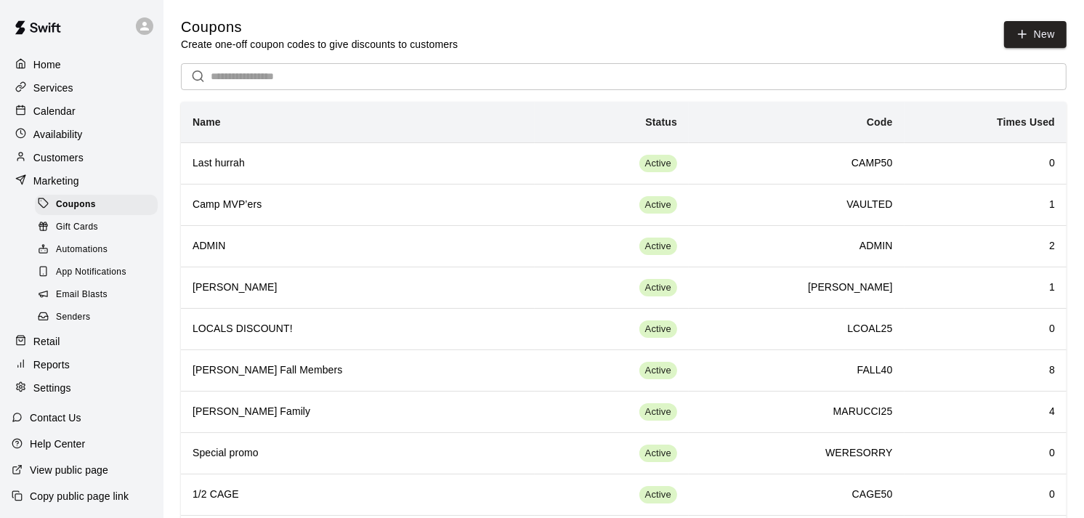
click at [62, 145] on div "Availability" at bounding box center [82, 135] width 140 height 22
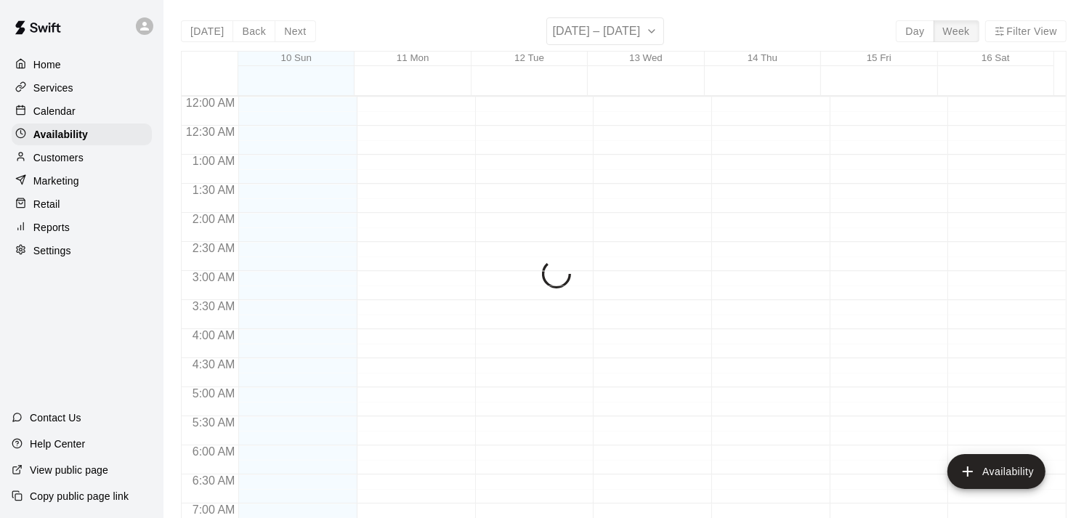
scroll to position [956, 0]
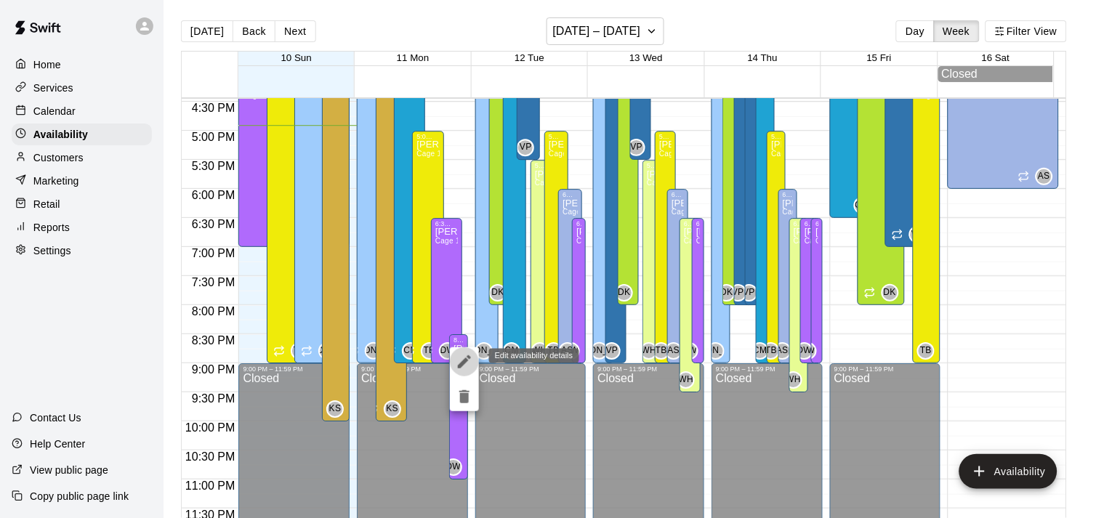
click at [458, 371] on button "edit" at bounding box center [464, 361] width 29 height 29
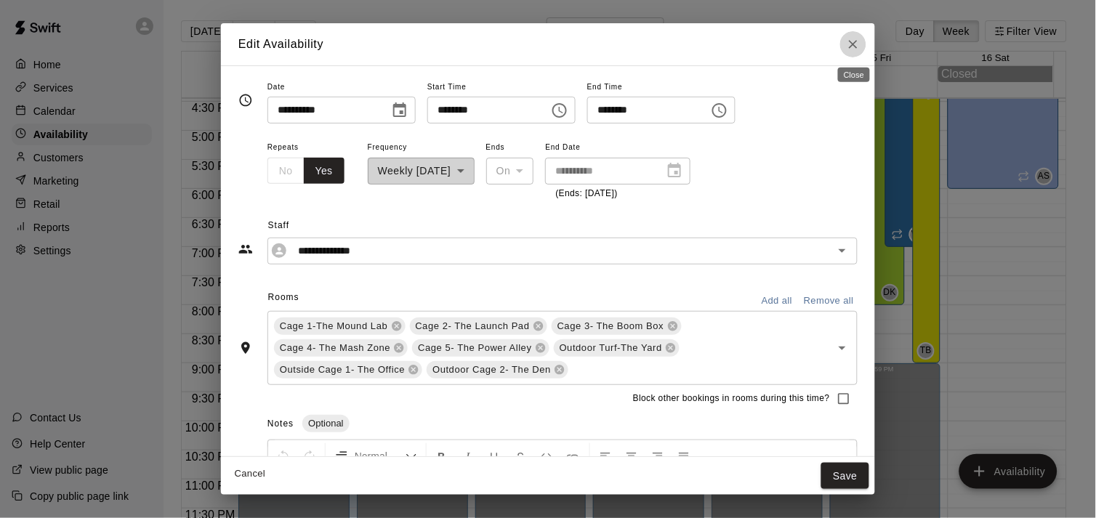
click at [853, 35] on button "Close" at bounding box center [853, 44] width 26 height 26
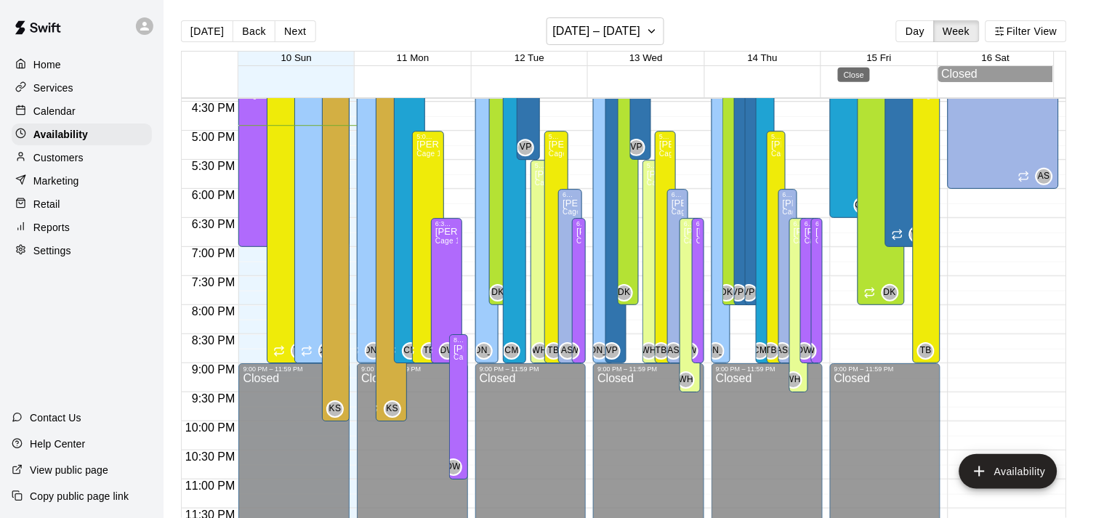
type input "**********"
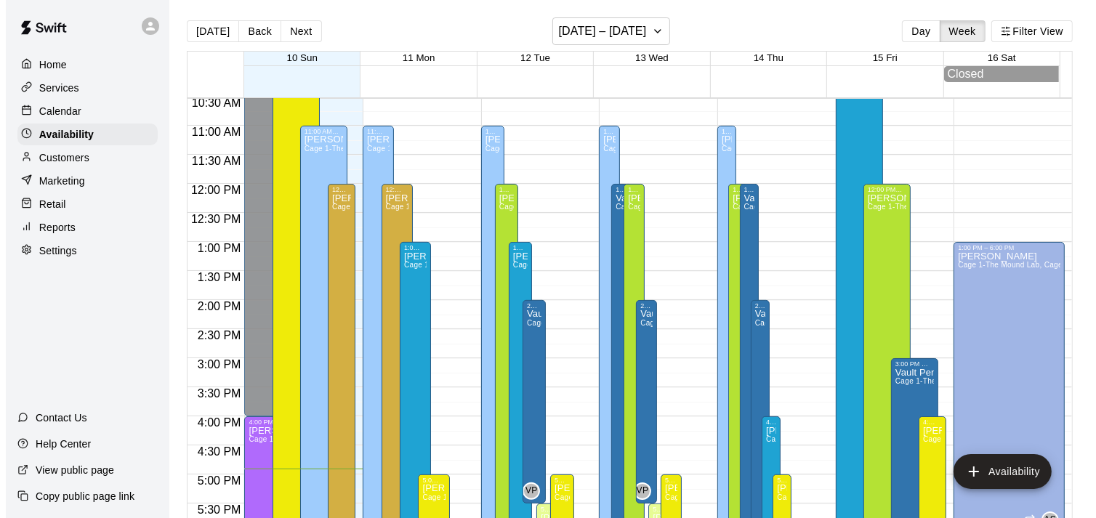
scroll to position [581, 0]
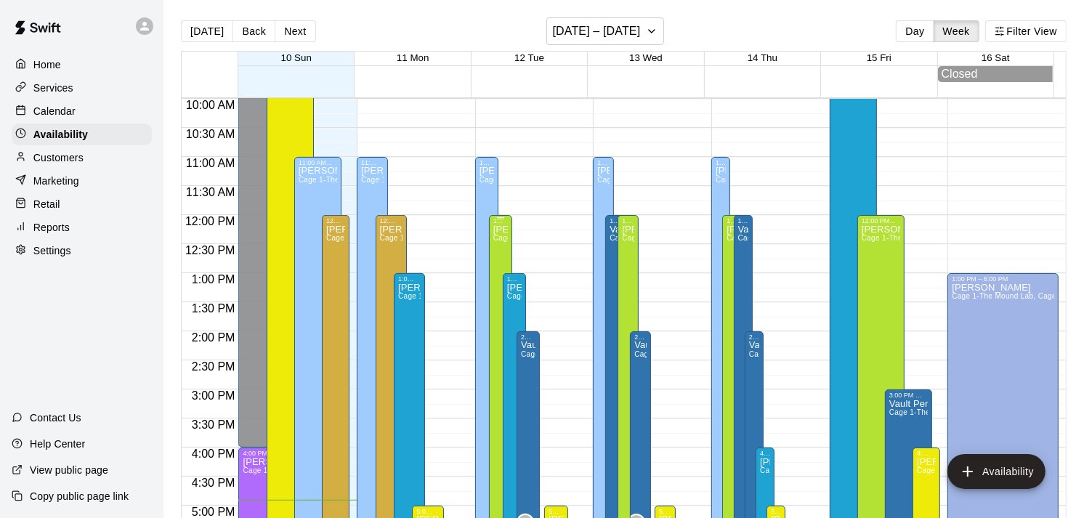
click at [494, 250] on div "Dusten Knight Cage 1-The Mound Lab, Cage 2- The Launch Pad, Cage 3- The Boom Bo…" at bounding box center [500, 484] width 15 height 518
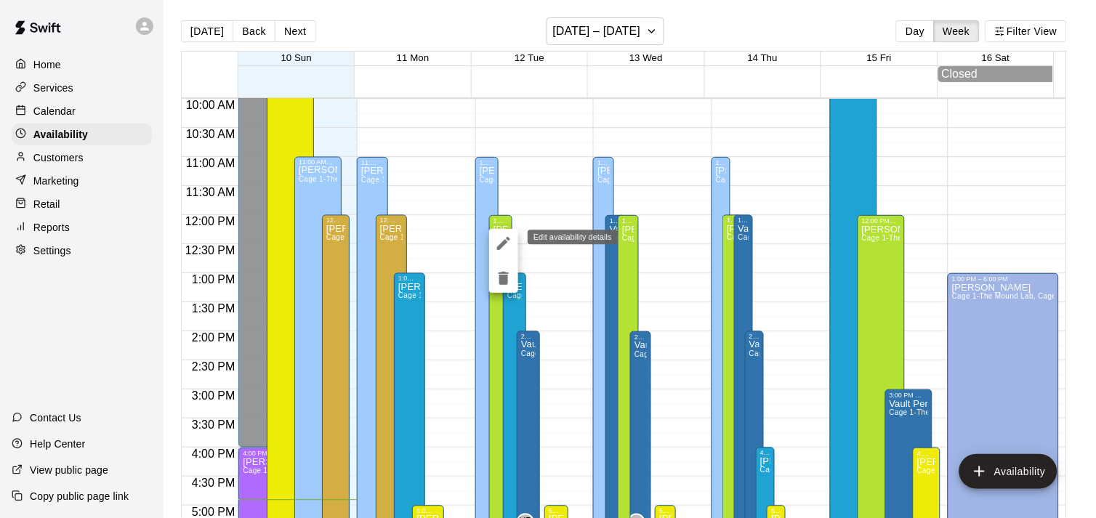
click at [503, 244] on icon "edit" at bounding box center [503, 243] width 13 height 13
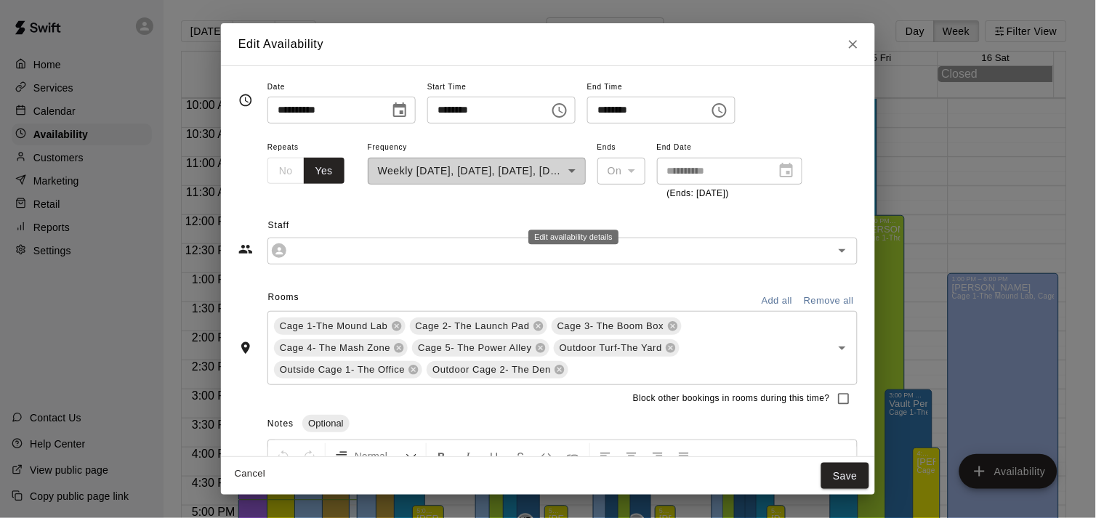
type input "**********"
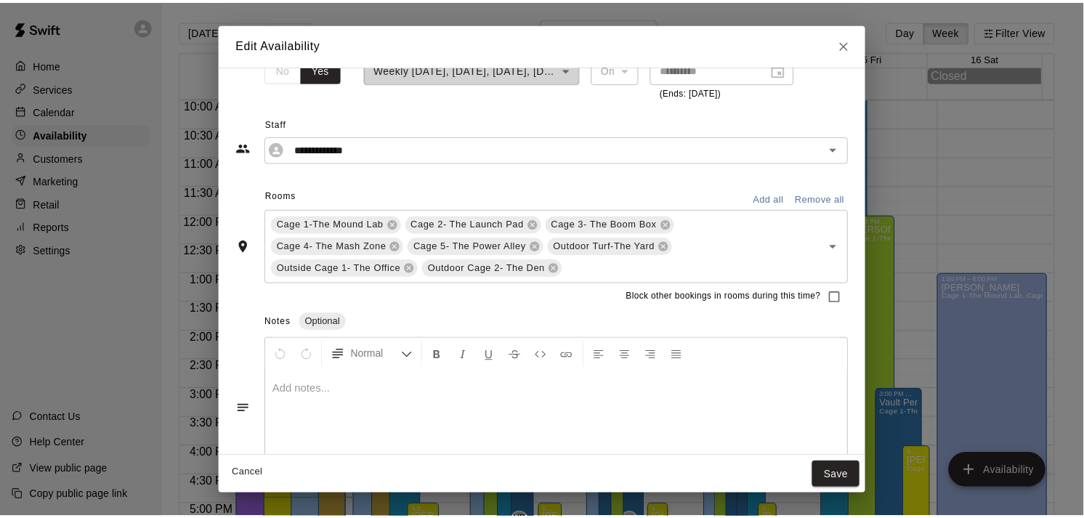
scroll to position [142, 0]
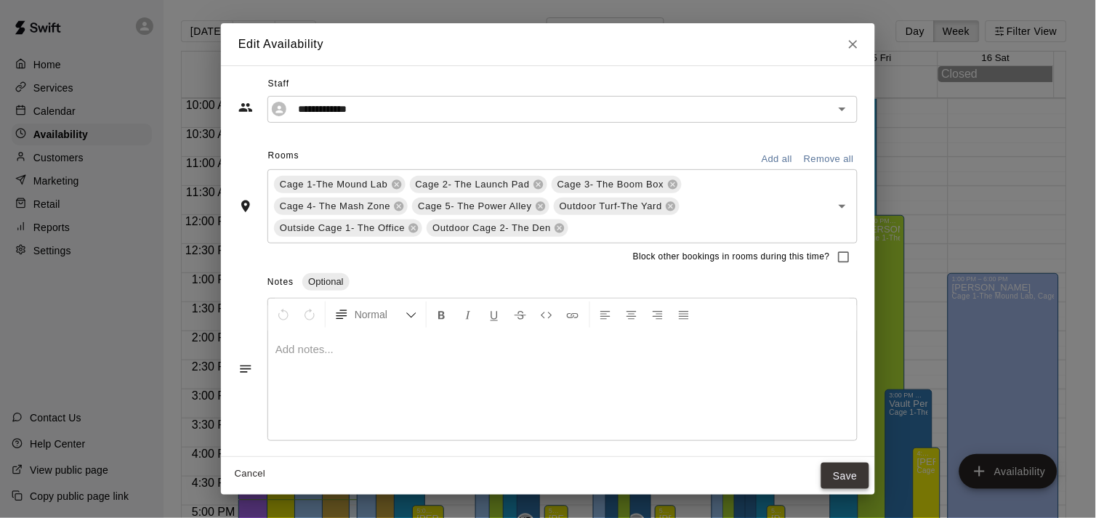
click at [845, 474] on button "Save" at bounding box center [845, 476] width 48 height 27
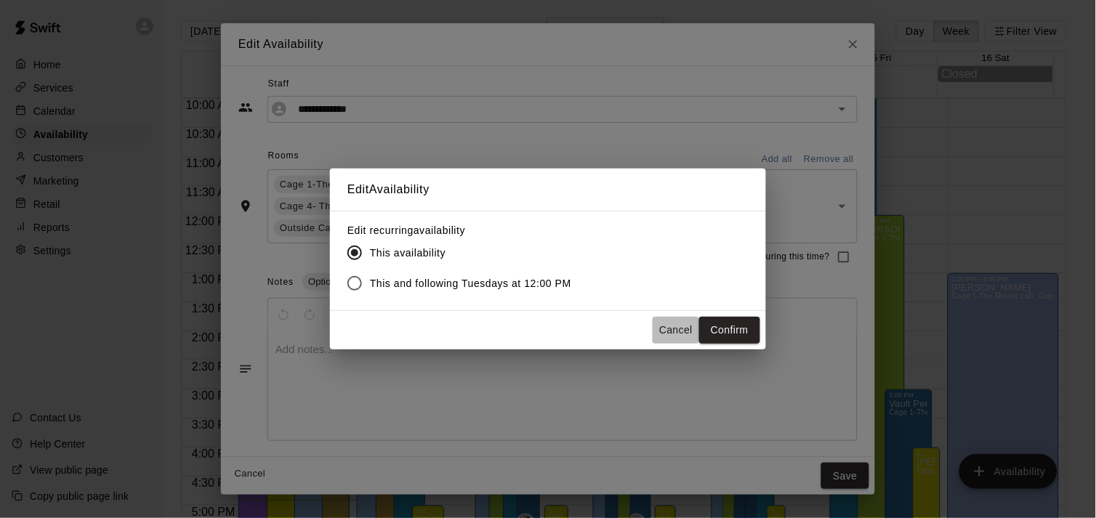
click at [661, 324] on button "Cancel" at bounding box center [676, 330] width 47 height 27
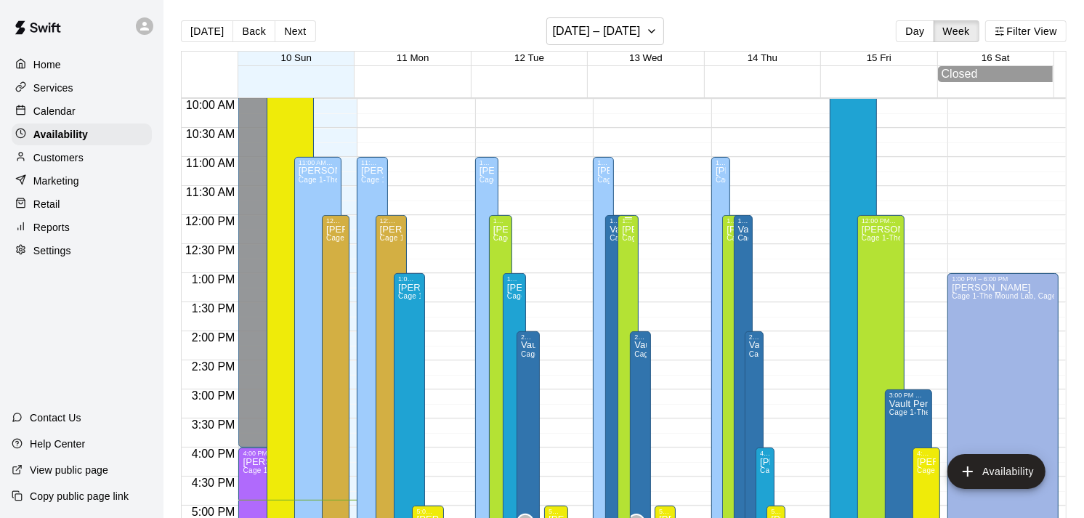
click at [622, 267] on div "Dusten Knight Cage 1-The Mound Lab, Cage 2- The Launch Pad, Cage 3- The Boom Bo…" at bounding box center [628, 484] width 12 height 518
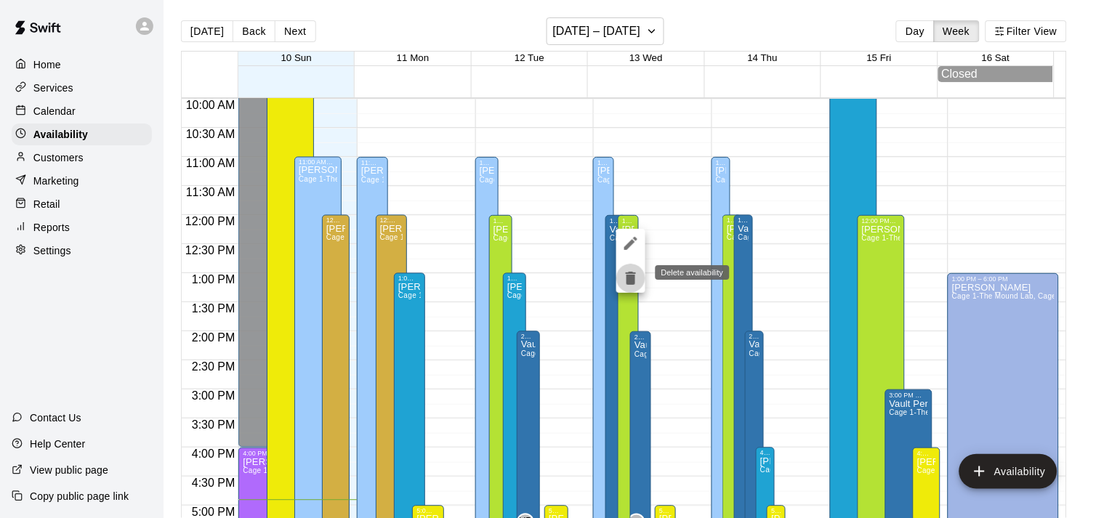
click at [626, 270] on icon "delete" at bounding box center [630, 278] width 17 height 17
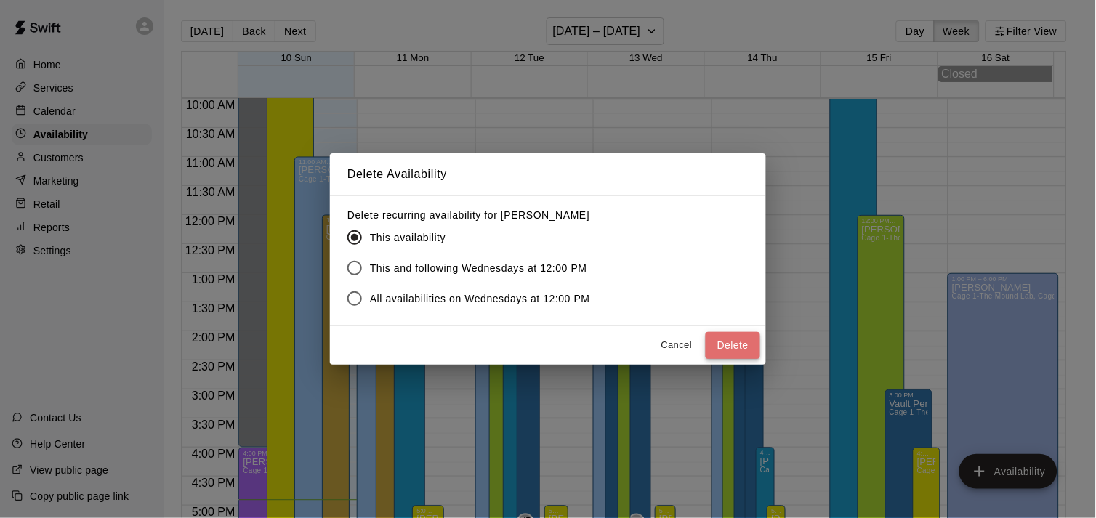
click at [739, 339] on button "Delete" at bounding box center [733, 345] width 55 height 27
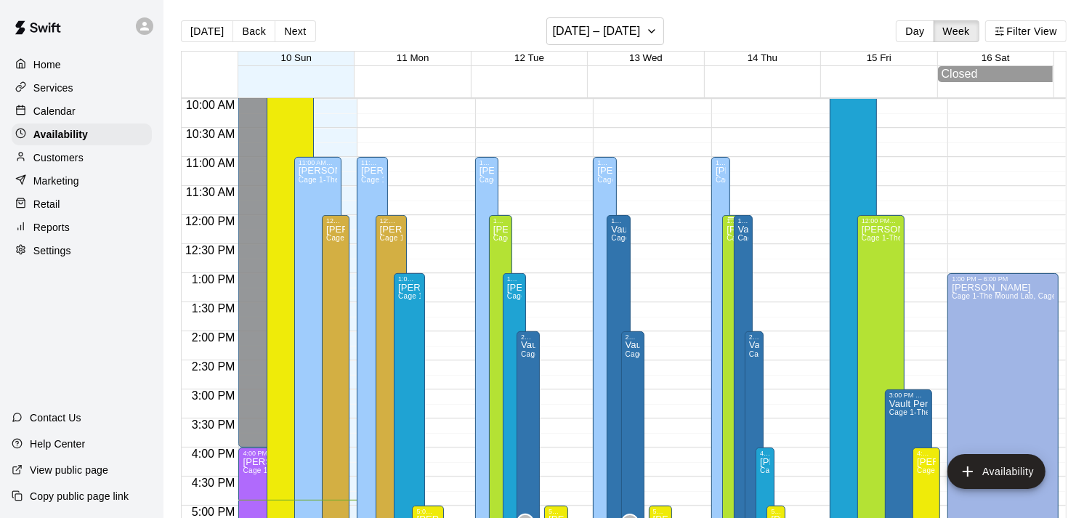
click at [727, 279] on div "Dusten Knight Cage 1-The Mound Lab, Cage 2- The Launch Pad, Cage 3- The Boom Bo…" at bounding box center [732, 484] width 10 height 518
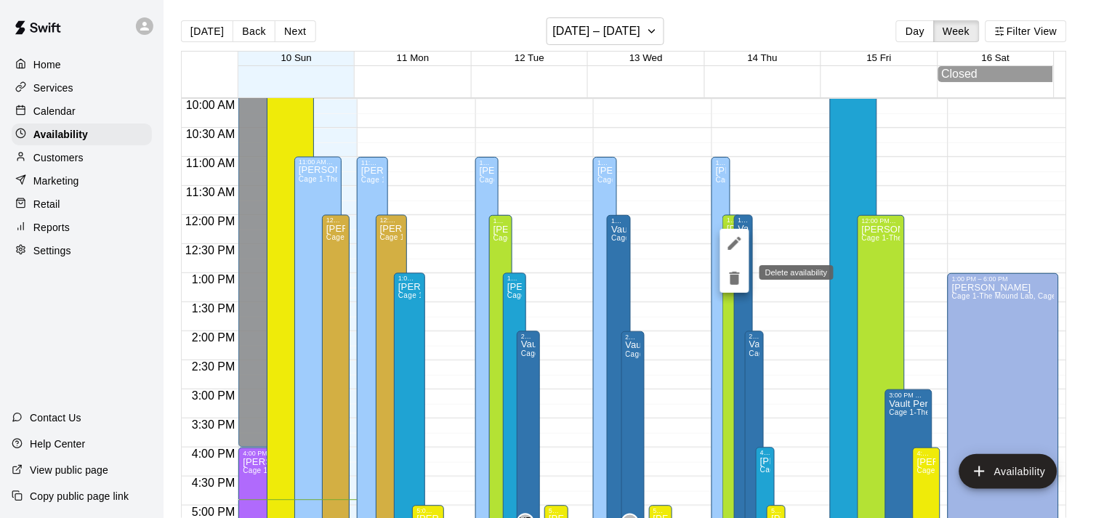
click at [730, 280] on icon "delete" at bounding box center [734, 278] width 17 height 17
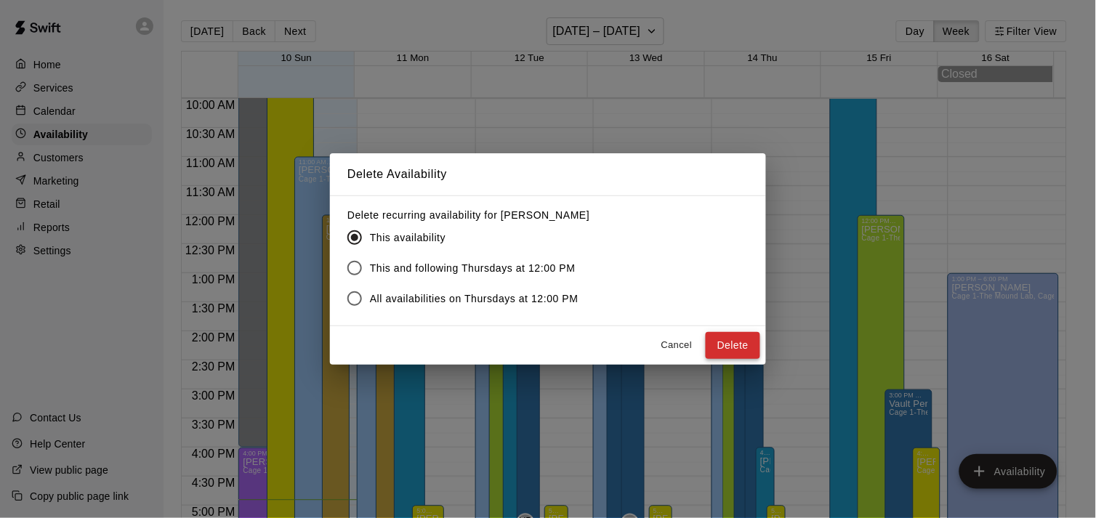
click at [722, 335] on button "Delete" at bounding box center [733, 345] width 55 height 27
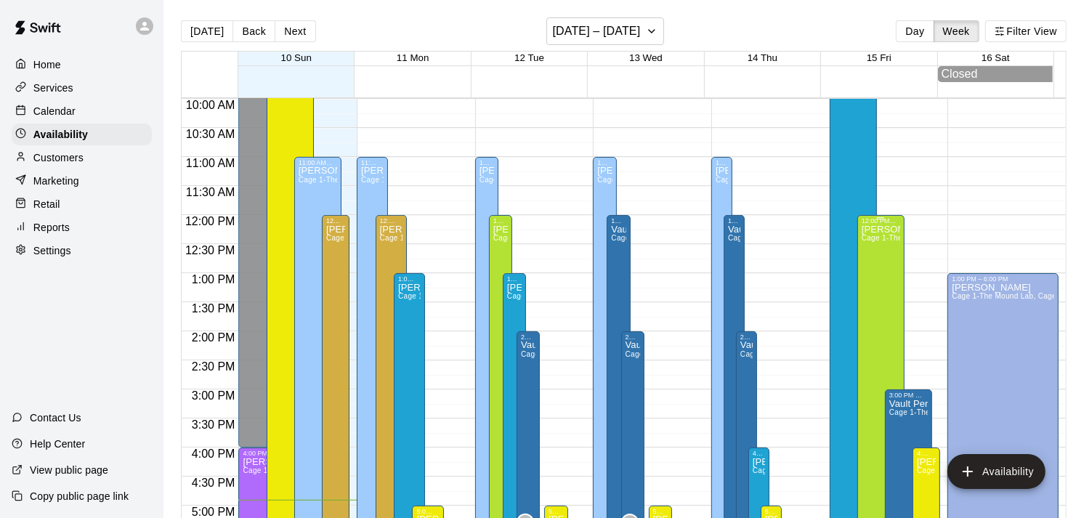
click at [869, 307] on div "Dusten Knight Cage 1-The Mound Lab, Cage 2- The Launch Pad, Cage 3- The Boom Bo…" at bounding box center [881, 484] width 39 height 518
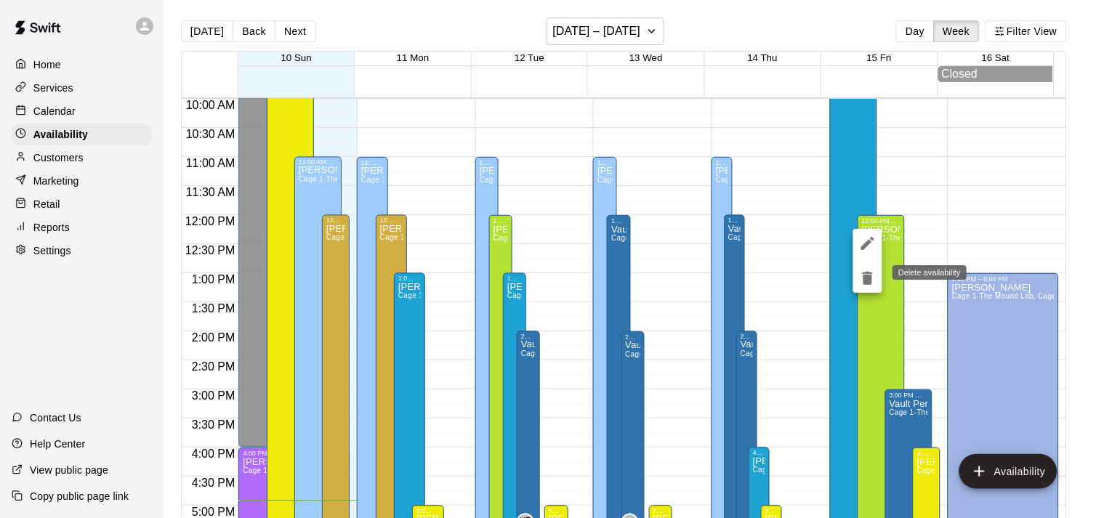
click at [866, 272] on icon "delete" at bounding box center [868, 278] width 10 height 13
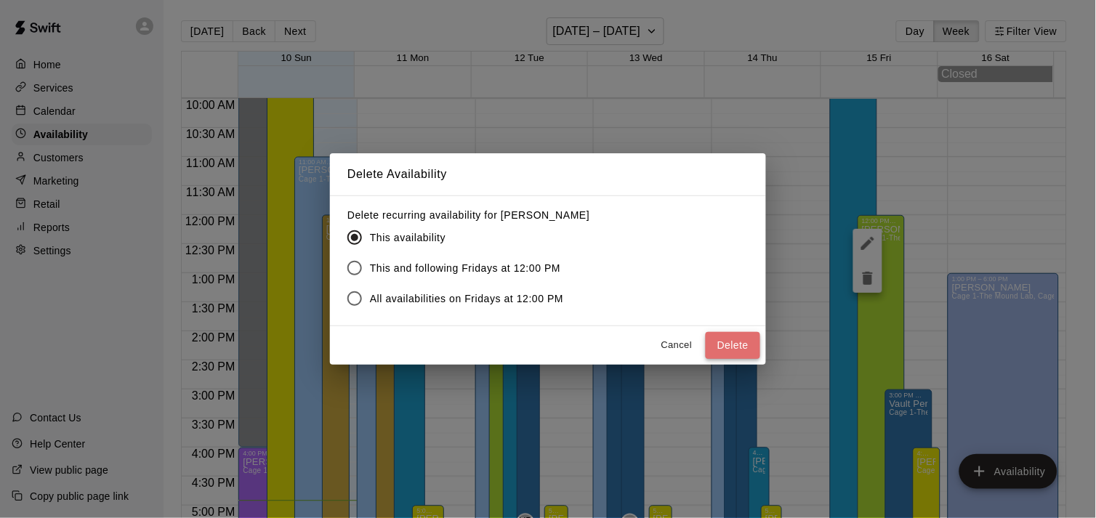
click at [738, 340] on button "Delete" at bounding box center [733, 345] width 55 height 27
